Goal: Task Accomplishment & Management: Complete application form

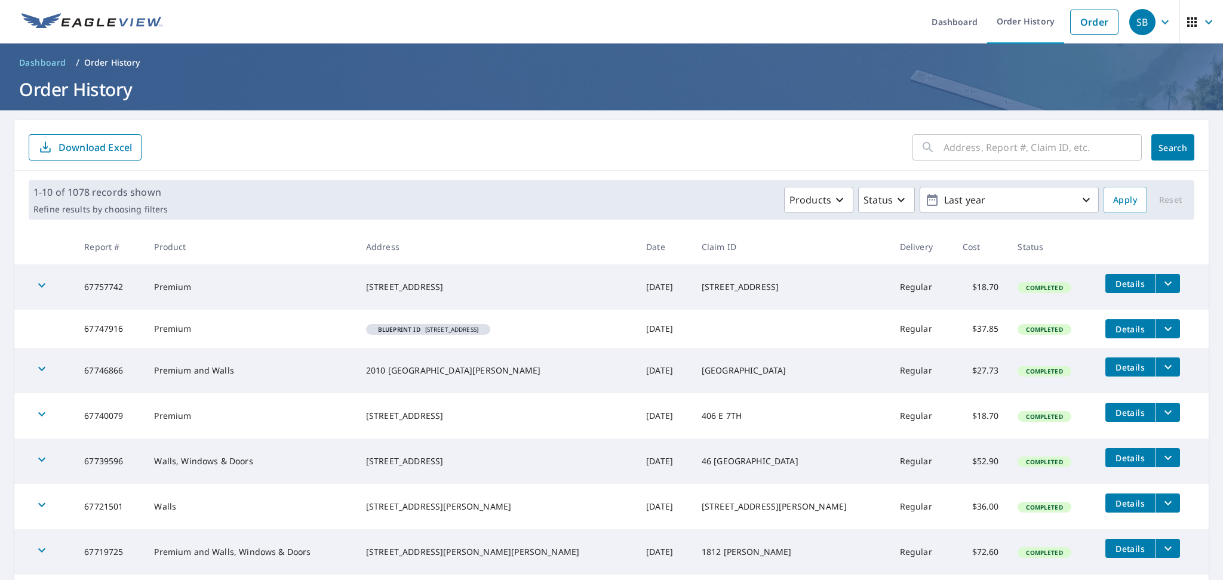
click at [1113, 325] on span "Details" at bounding box center [1131, 329] width 36 height 11
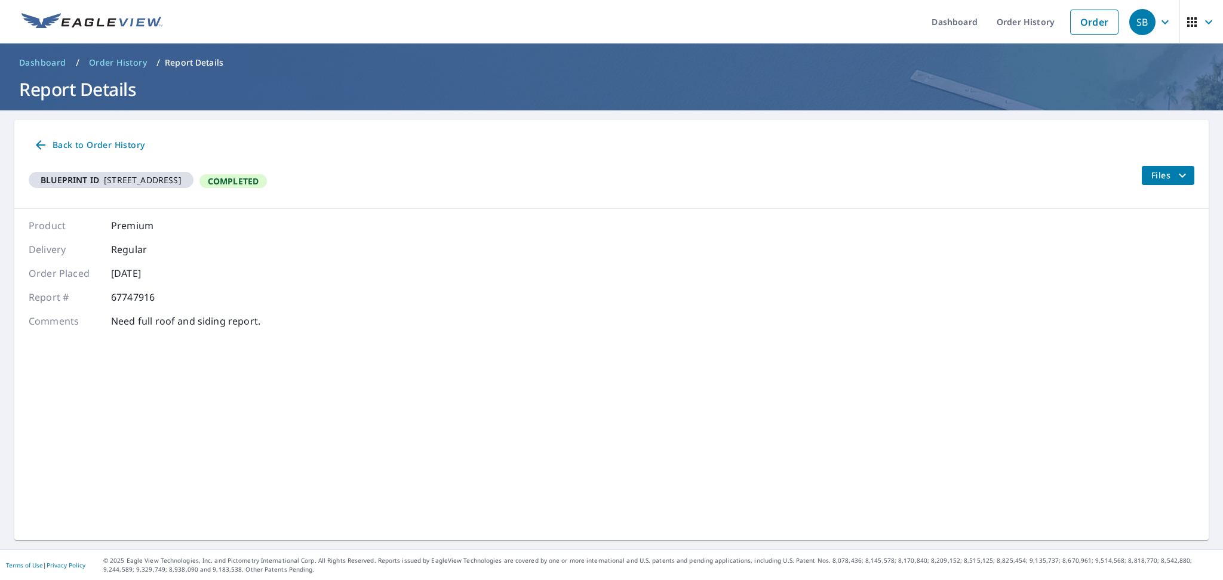
click at [141, 235] on div "Product Premium Delivery Regular Order Placed [DATE] Report # 67747916 Comments…" at bounding box center [145, 274] width 232 height 110
click at [1083, 20] on link "Order" at bounding box center [1094, 22] width 48 height 25
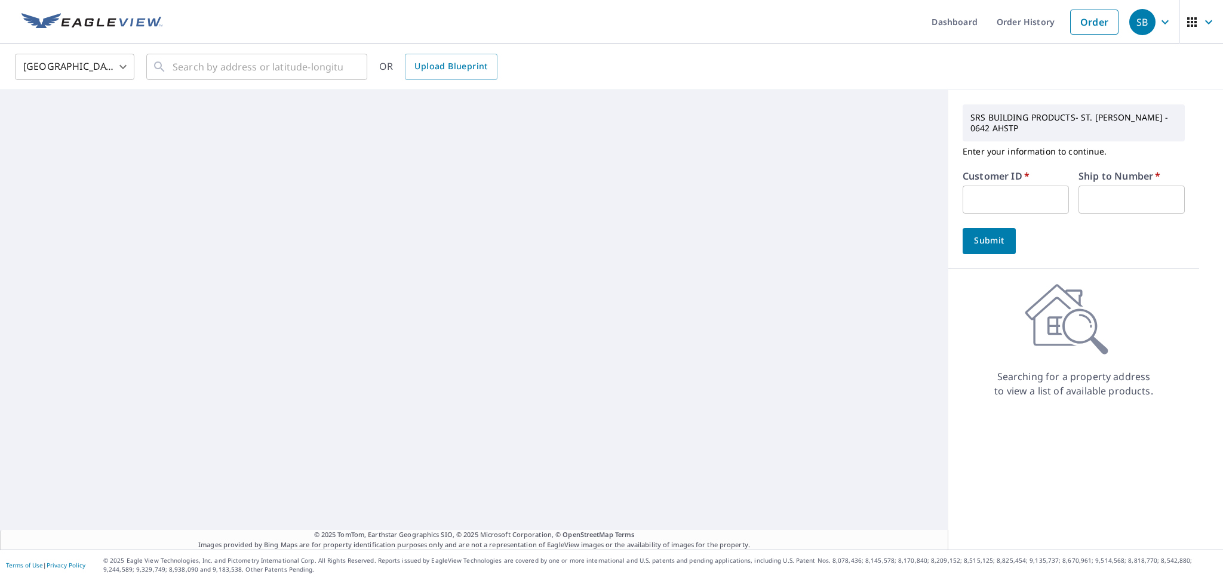
click at [981, 186] on input "text" at bounding box center [1016, 200] width 106 height 28
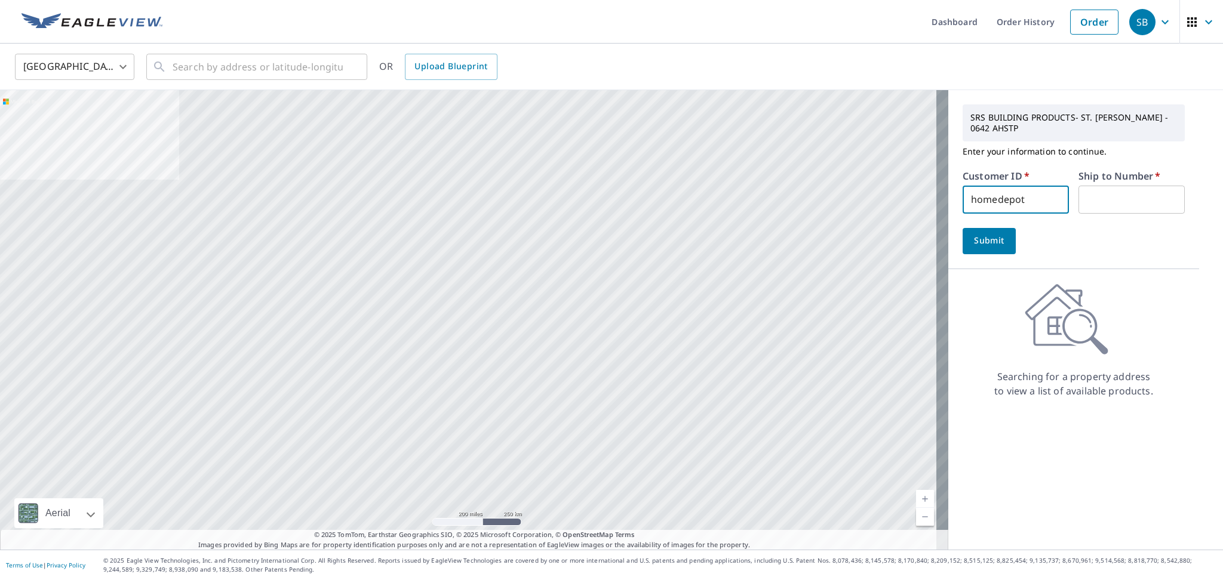
type input "HOMEDEPOT"
click at [1121, 205] on input "text" at bounding box center [1131, 200] width 106 height 28
type input "1061"
click at [475, 64] on span "Upload Blueprint" at bounding box center [450, 66] width 73 height 15
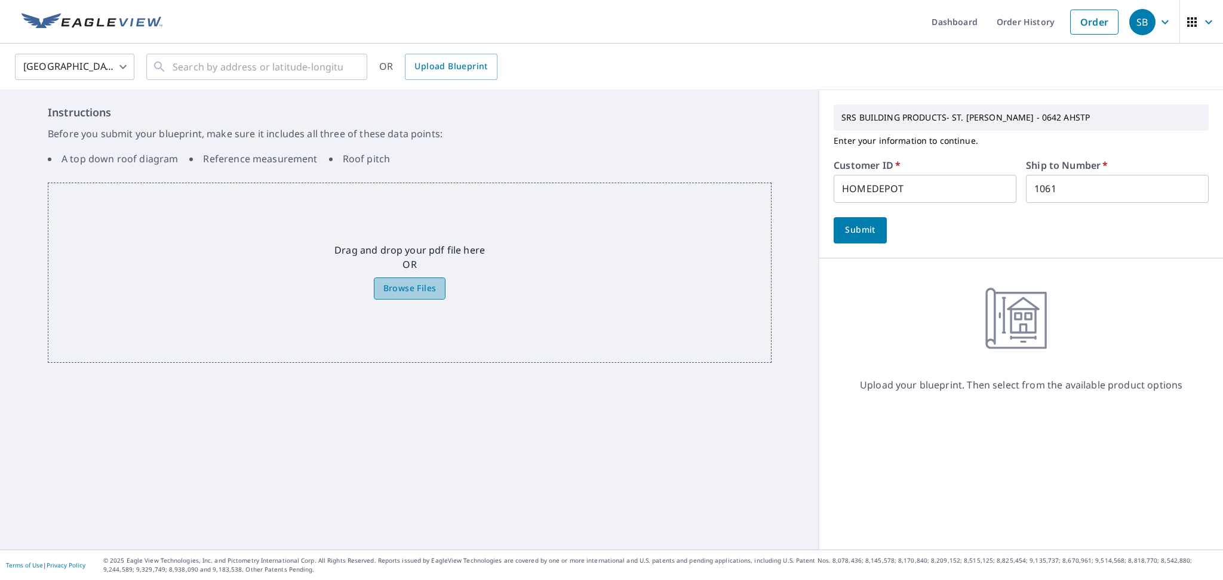
click at [424, 287] on span "Browse Files" at bounding box center [409, 288] width 53 height 15
click at [0, 0] on input "Browse Files" at bounding box center [0, 0] width 0 height 0
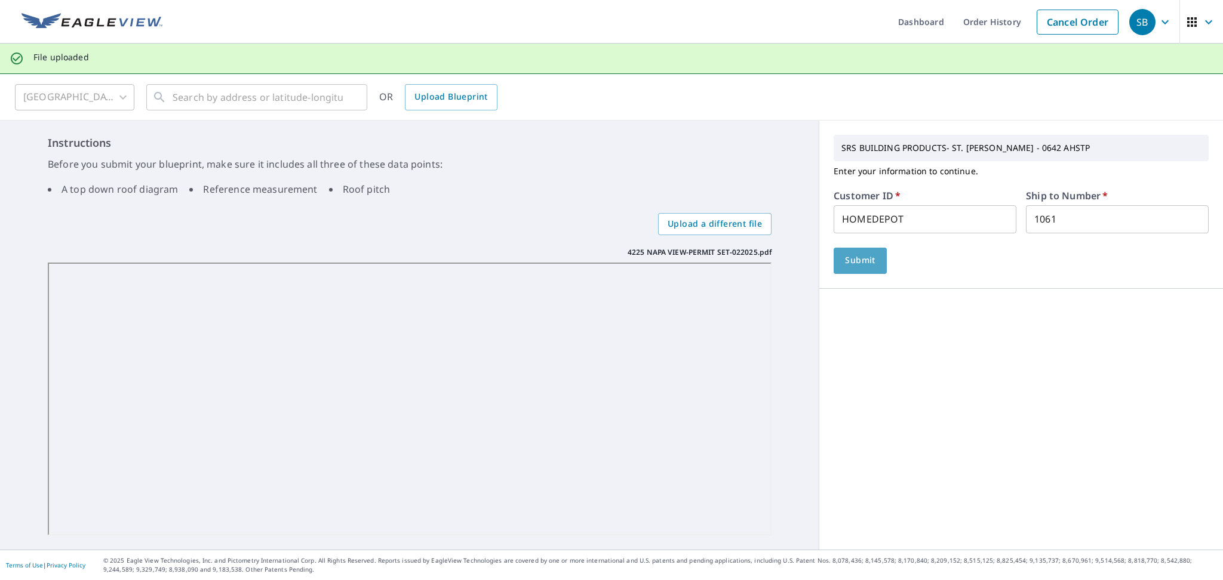
click at [852, 263] on span "Submit" at bounding box center [860, 260] width 34 height 15
